Goal: Task Accomplishment & Management: Manage account settings

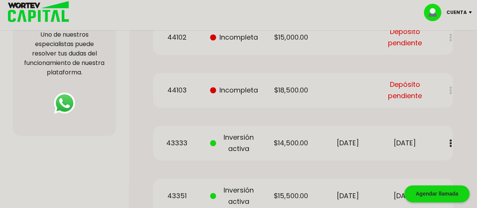
scroll to position [297, 0]
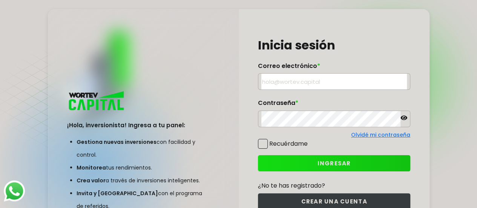
type input "[EMAIL_ADDRESS][DOMAIN_NAME]"
click at [347, 169] on button "INGRESAR" at bounding box center [334, 163] width 152 height 16
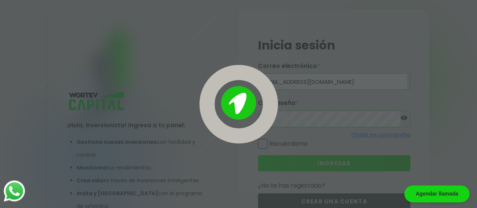
scroll to position [38, 0]
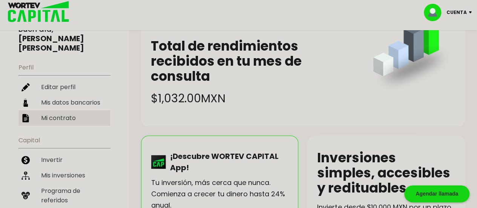
scroll to position [65, 0]
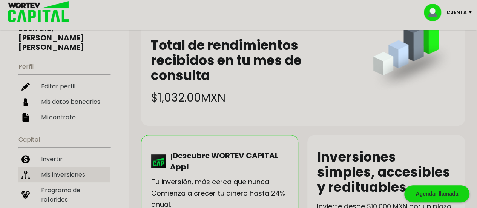
click at [63, 167] on li "Mis inversiones" at bounding box center [64, 174] width 92 height 15
